Goal: Navigation & Orientation: Understand site structure

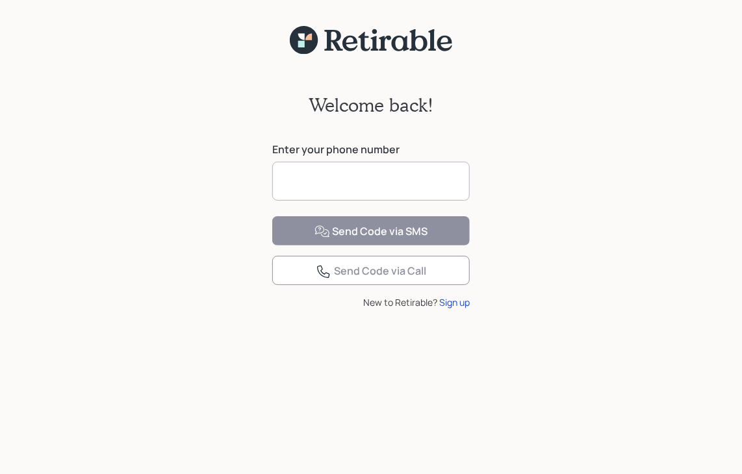
click at [351, 171] on input at bounding box center [370, 181] width 197 height 39
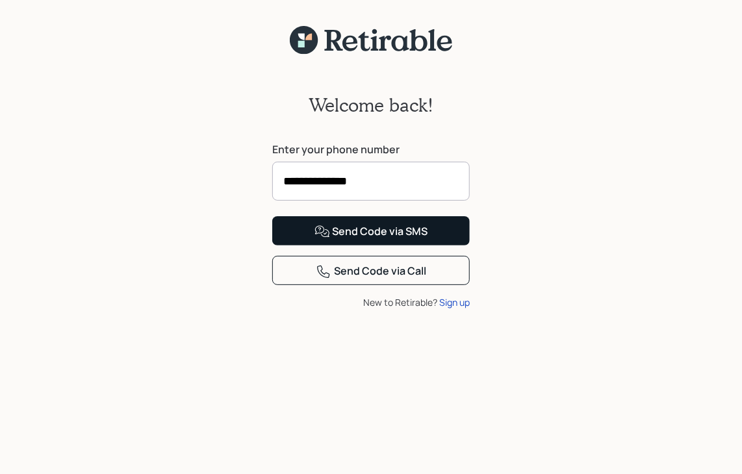
type input "**********"
click at [387, 240] on div "Send Code via SMS" at bounding box center [371, 232] width 114 height 16
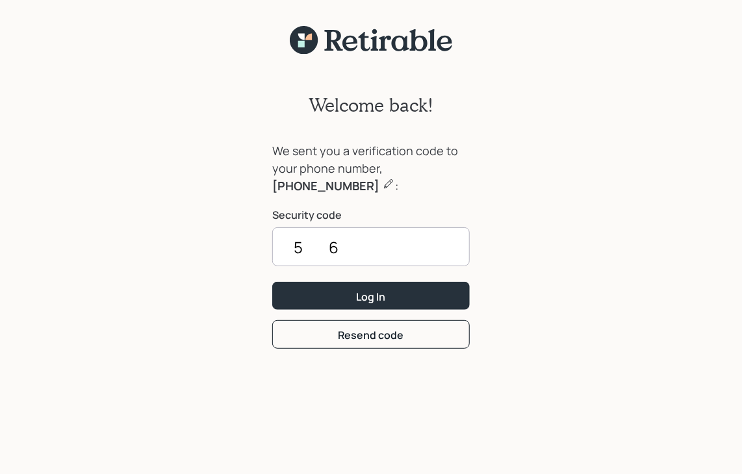
type input "5"
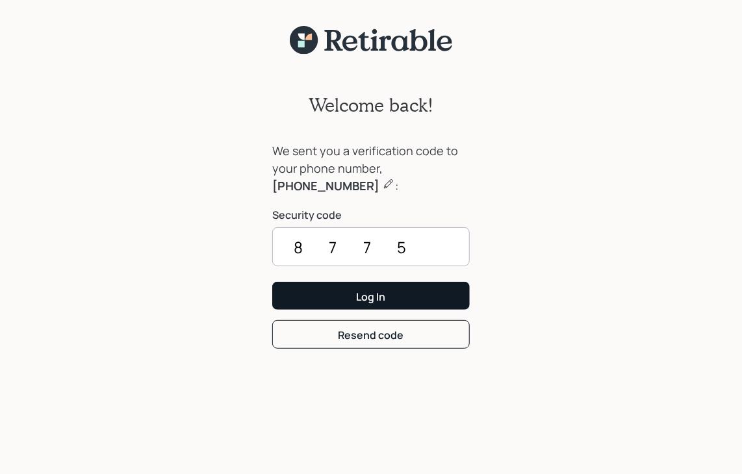
type input "8775"
click at [387, 291] on button "Log In" at bounding box center [370, 296] width 197 height 28
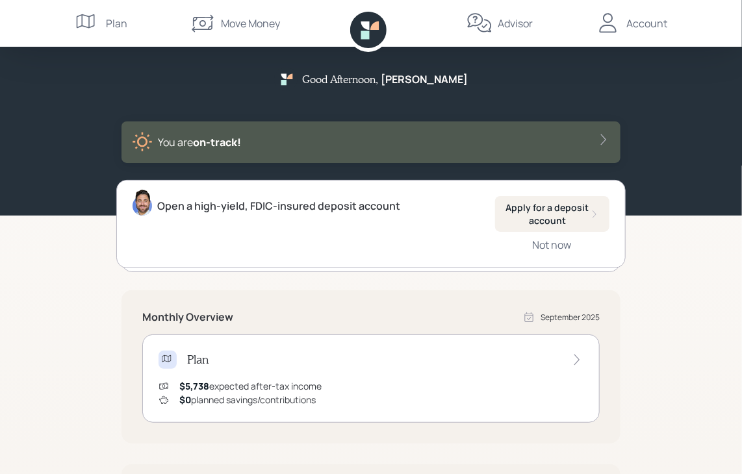
click at [656, 24] on div "Account" at bounding box center [646, 24] width 41 height 16
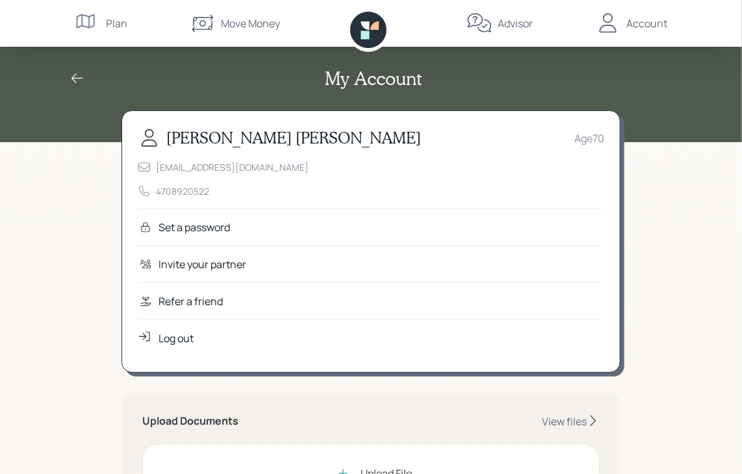
scroll to position [195, 0]
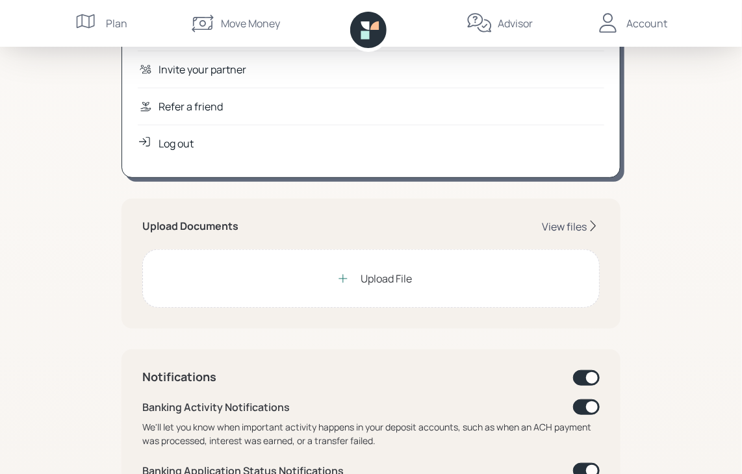
click at [566, 223] on div "View files" at bounding box center [564, 226] width 45 height 14
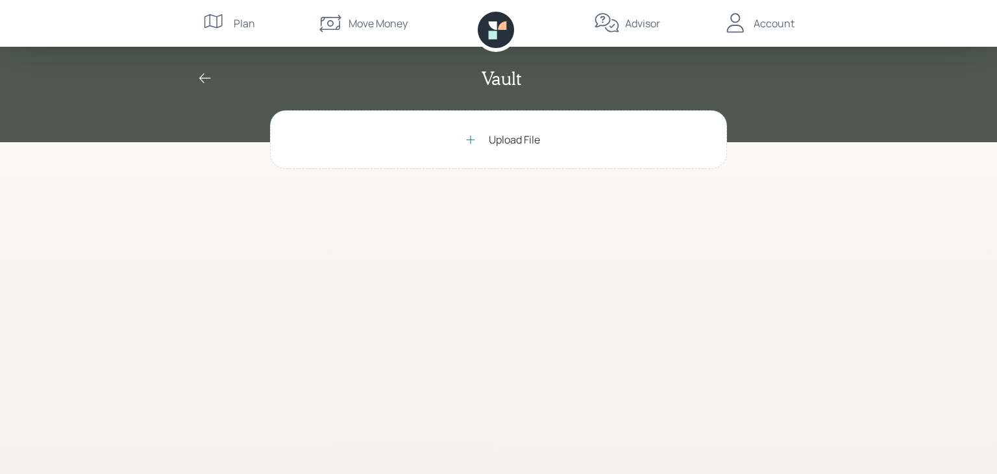
click at [244, 21] on div "Plan" at bounding box center [244, 24] width 21 height 16
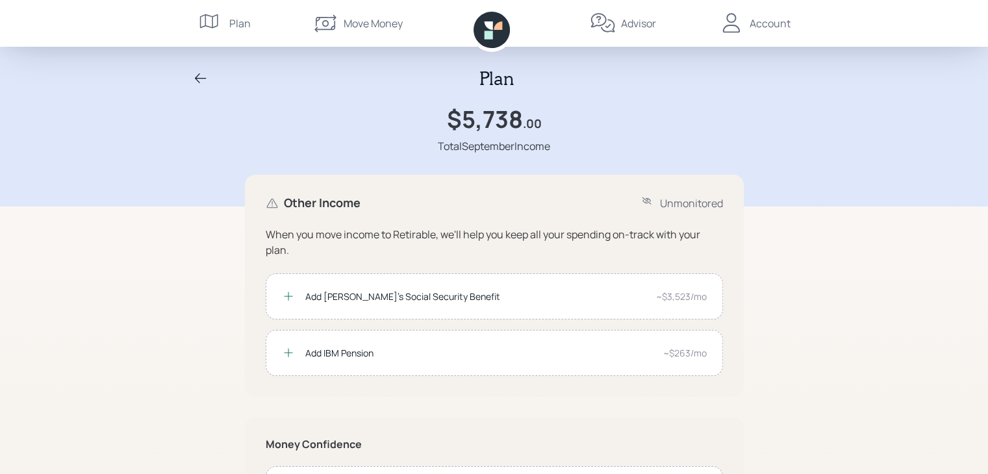
click at [625, 19] on div "Advisor" at bounding box center [638, 24] width 35 height 16
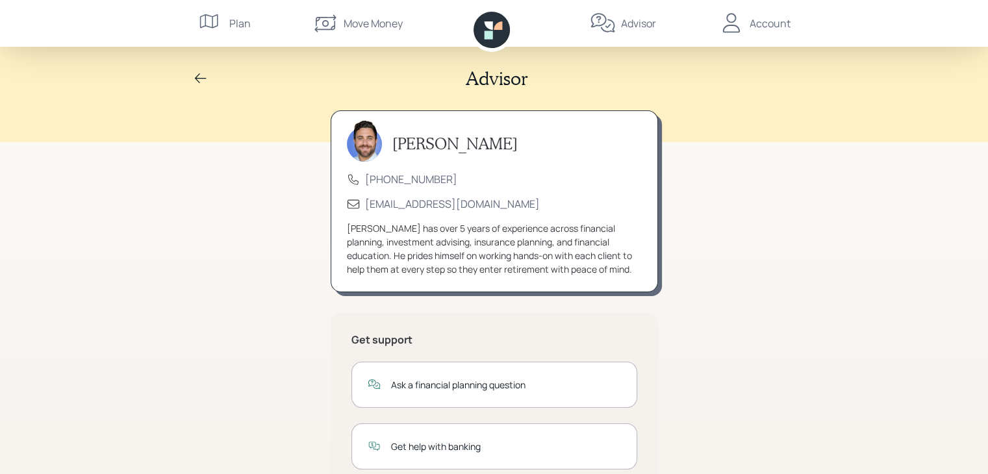
scroll to position [158, 0]
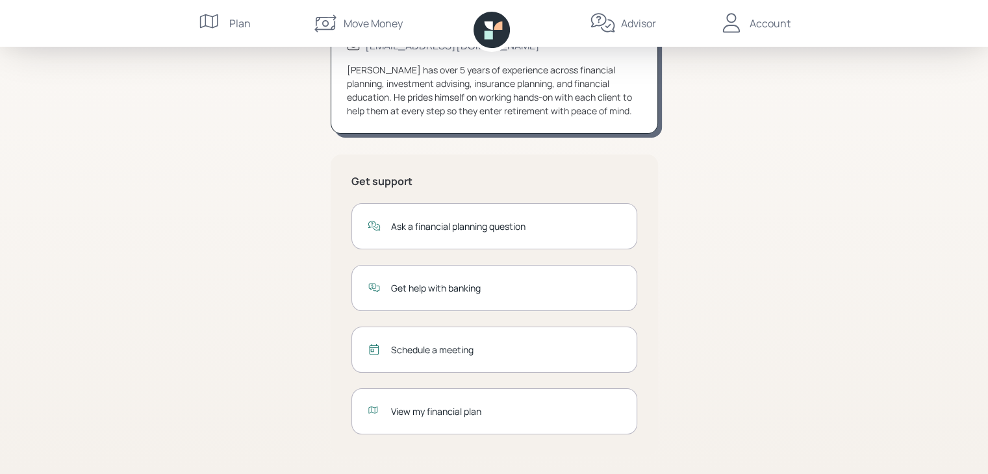
click at [751, 22] on div "Account" at bounding box center [769, 24] width 41 height 16
